Goal: Transaction & Acquisition: Purchase product/service

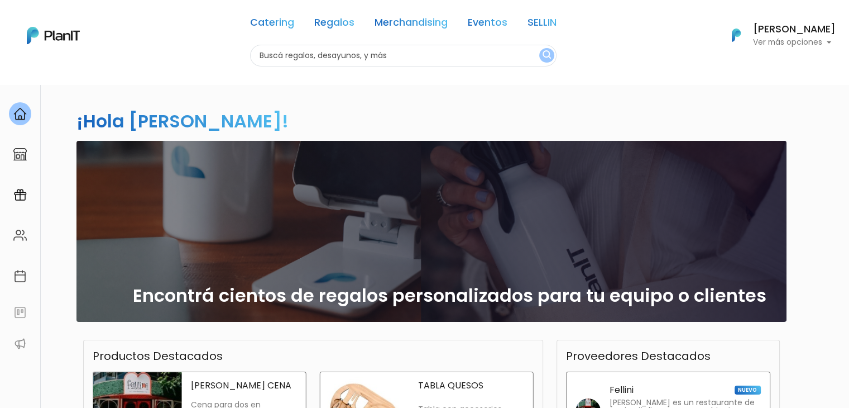
click at [293, 61] on input "text" at bounding box center [403, 56] width 307 height 22
type input "yes"
click at [539, 48] on button "submit" at bounding box center [546, 55] width 15 height 15
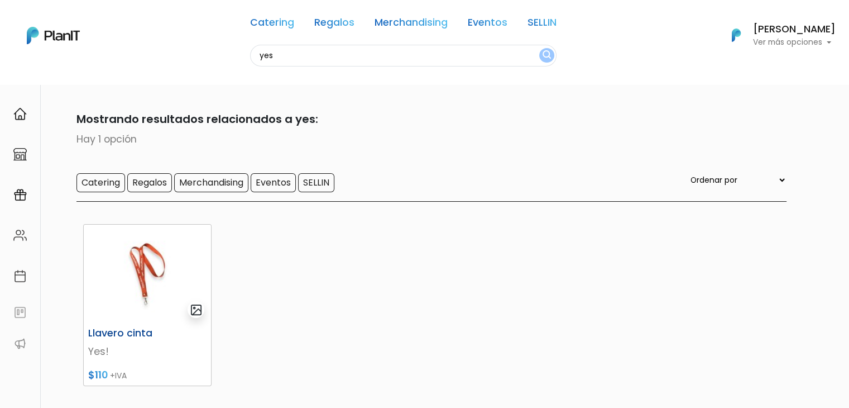
click at [180, 260] on img at bounding box center [147, 273] width 127 height 98
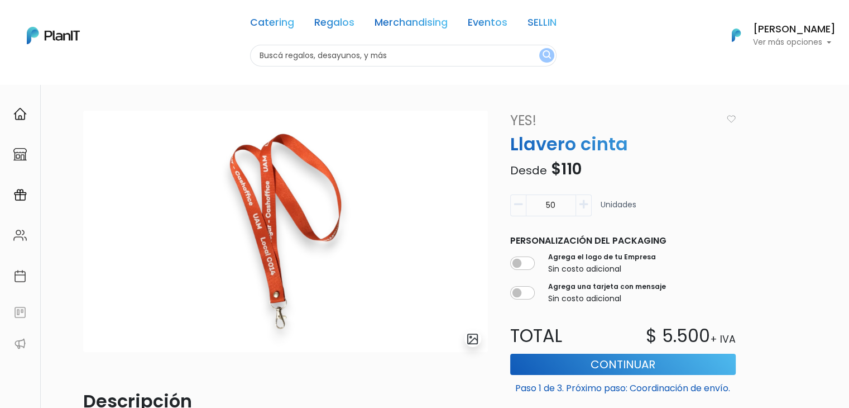
drag, startPoint x: 852, startPoint y: 71, endPoint x: 802, endPoint y: 47, distance: 55.7
click at [802, 47] on html "Catering Regalos Merchandising Eventos SELLIN Catering Regalos Merchandising Ev…" at bounding box center [424, 204] width 849 height 408
click at [276, 63] on input "text" at bounding box center [403, 56] width 307 height 22
type input "valentin"
click at [539, 48] on button "submit" at bounding box center [546, 55] width 15 height 15
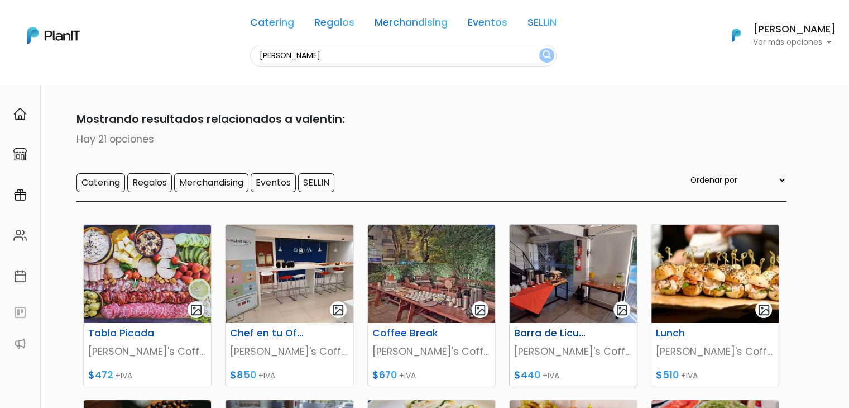
click at [569, 289] on img at bounding box center [573, 273] width 127 height 98
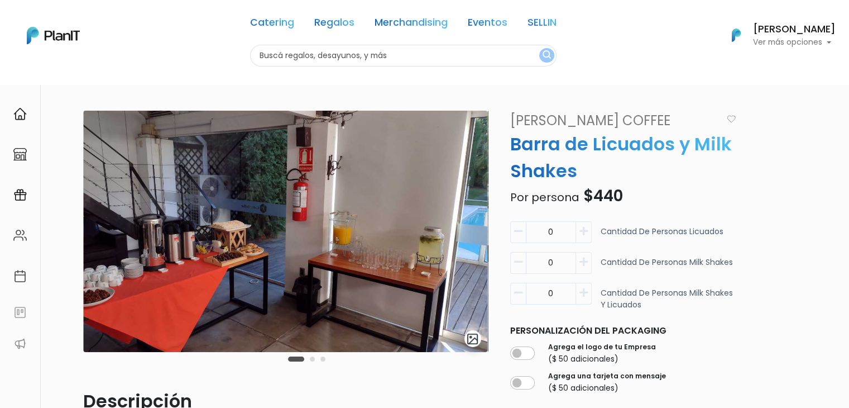
drag, startPoint x: 857, startPoint y: 137, endPoint x: 856, endPoint y: 63, distance: 73.7
click at [849, 63] on html "Catering Regalos Merchandising Eventos SELLIN Catering Regalos Merchandising Ev…" at bounding box center [424, 204] width 849 height 408
